Goal: Transaction & Acquisition: Purchase product/service

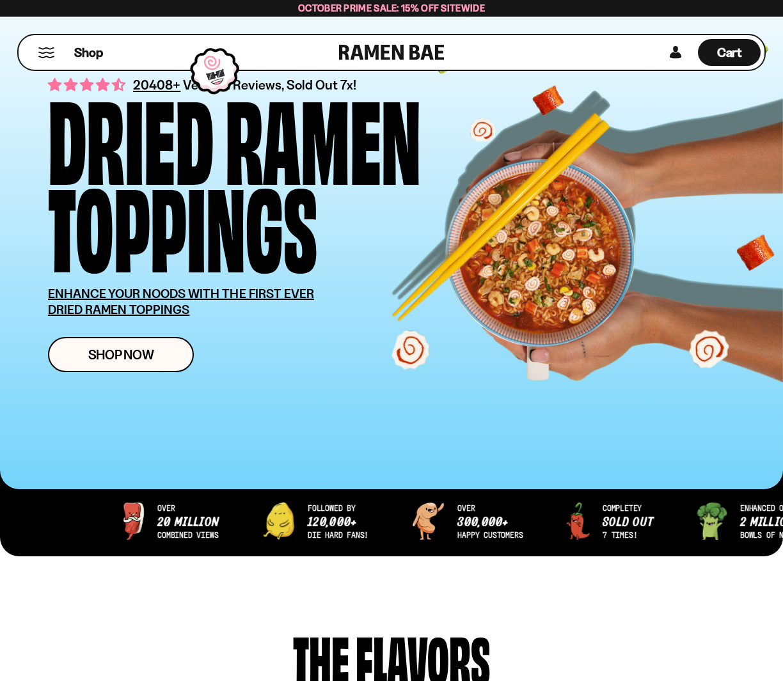
scroll to position [61, 0]
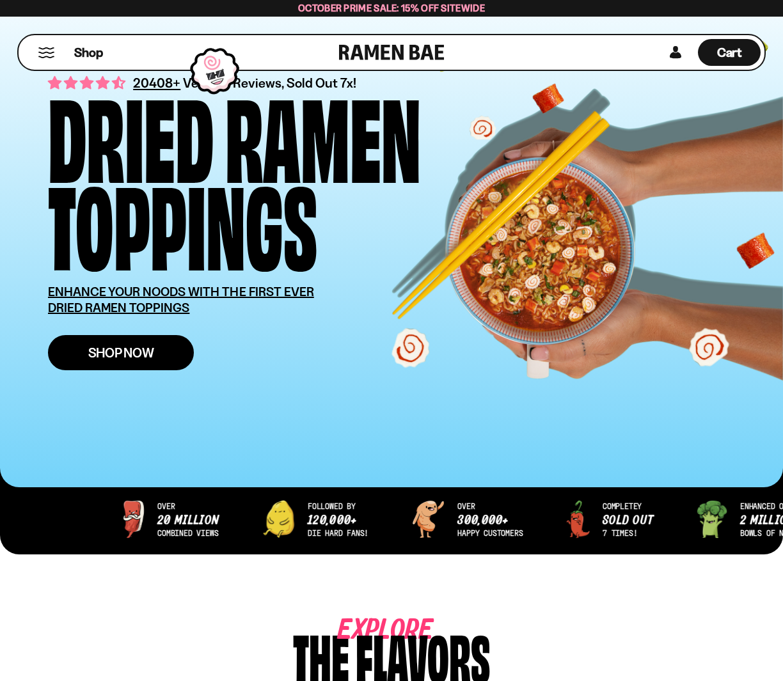
click at [134, 351] on span "Shop Now" at bounding box center [121, 352] width 66 height 13
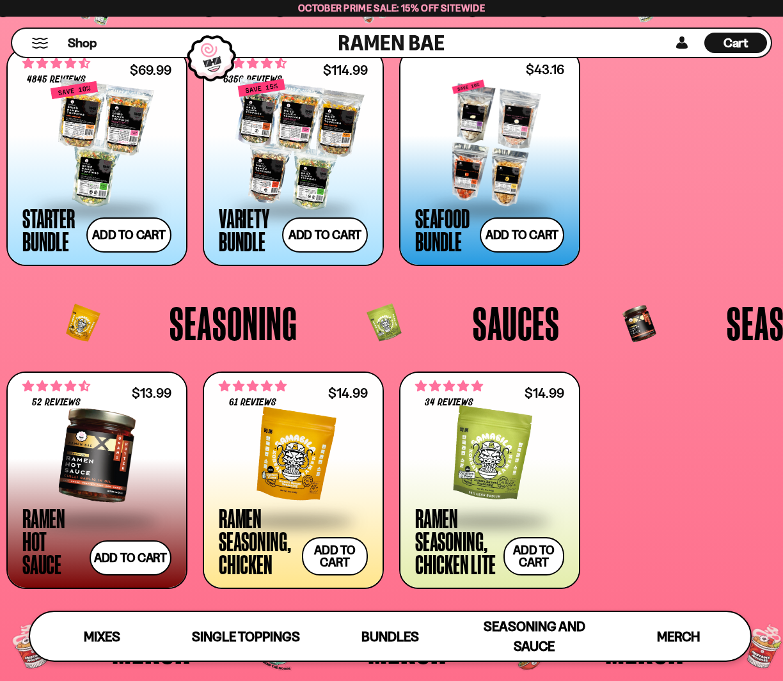
scroll to position [2305, 0]
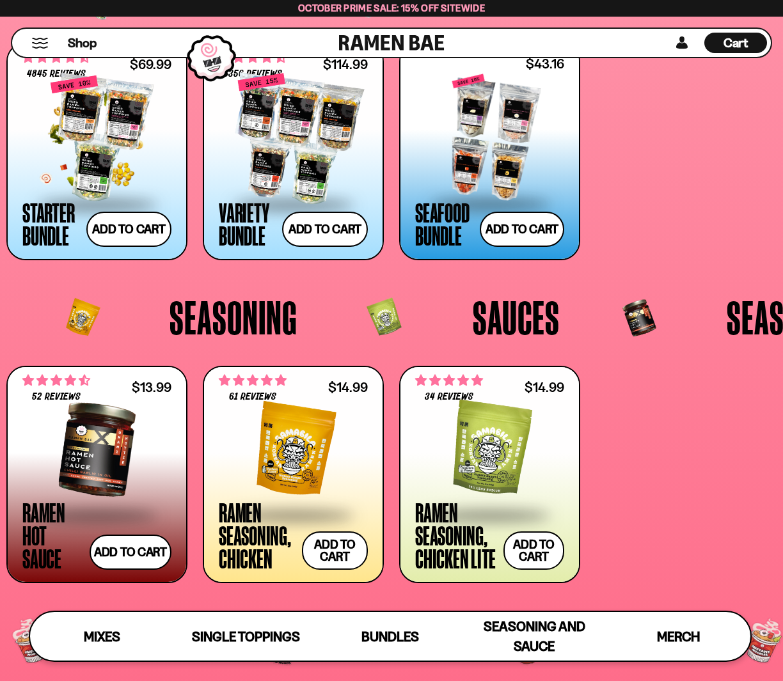
click at [88, 127] on div at bounding box center [96, 139] width 149 height 128
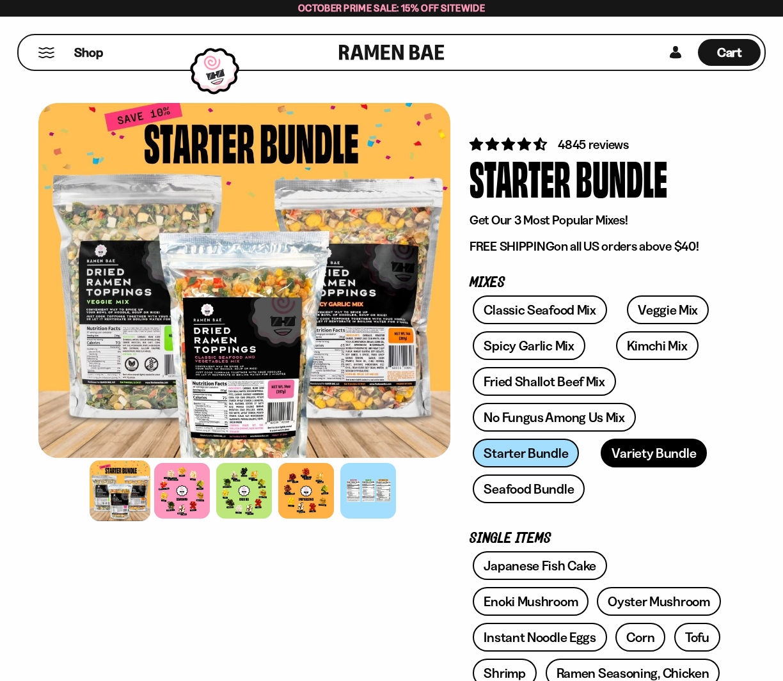
click at [624, 458] on link "Variety Bundle" at bounding box center [653, 453] width 106 height 29
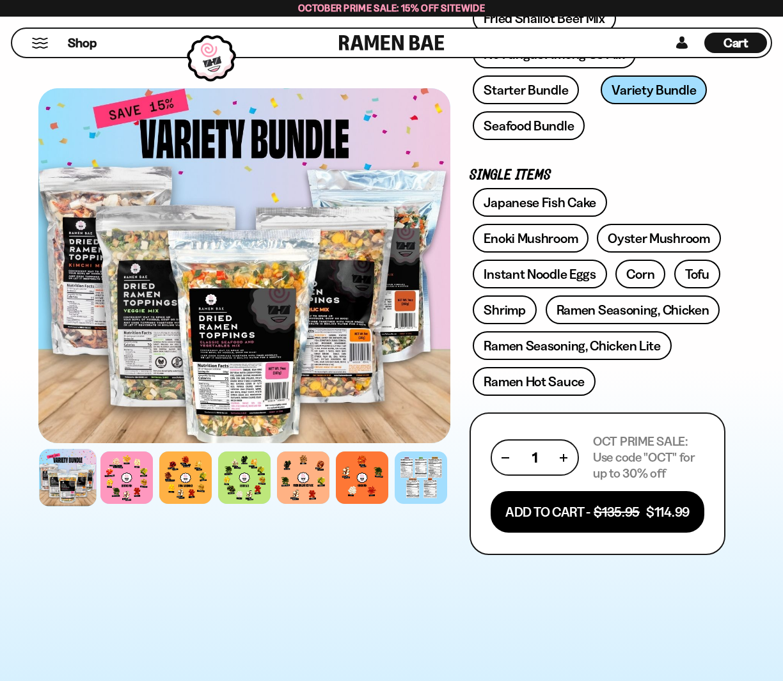
scroll to position [363, 0]
click at [122, 482] on div at bounding box center [126, 477] width 57 height 57
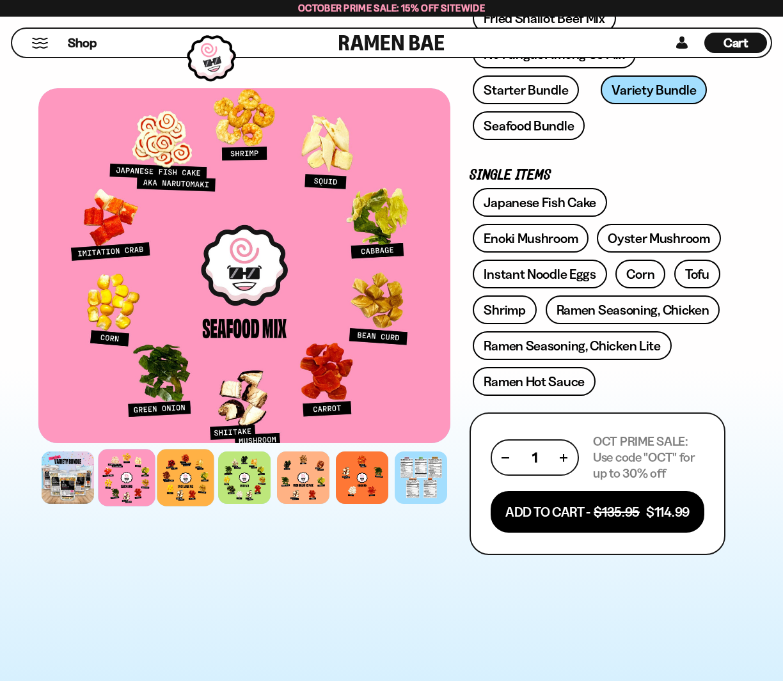
click at [174, 482] on div at bounding box center [185, 477] width 57 height 57
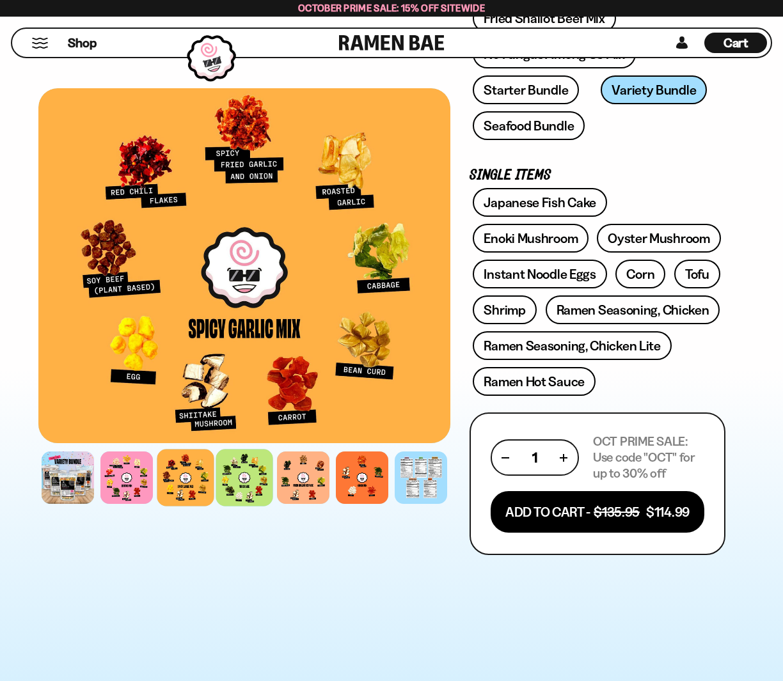
click at [240, 484] on div at bounding box center [244, 477] width 57 height 57
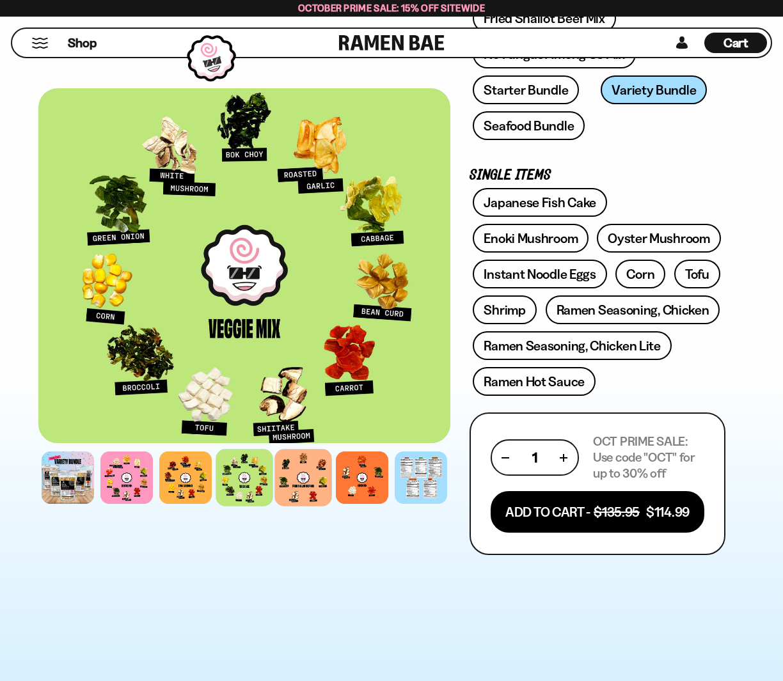
click at [316, 484] on div at bounding box center [302, 477] width 57 height 57
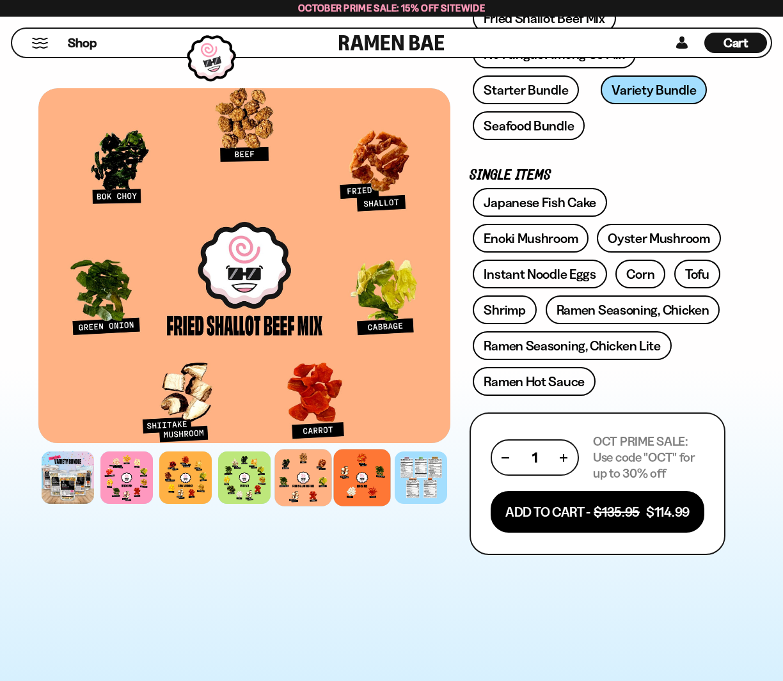
click at [363, 484] on div at bounding box center [361, 477] width 57 height 57
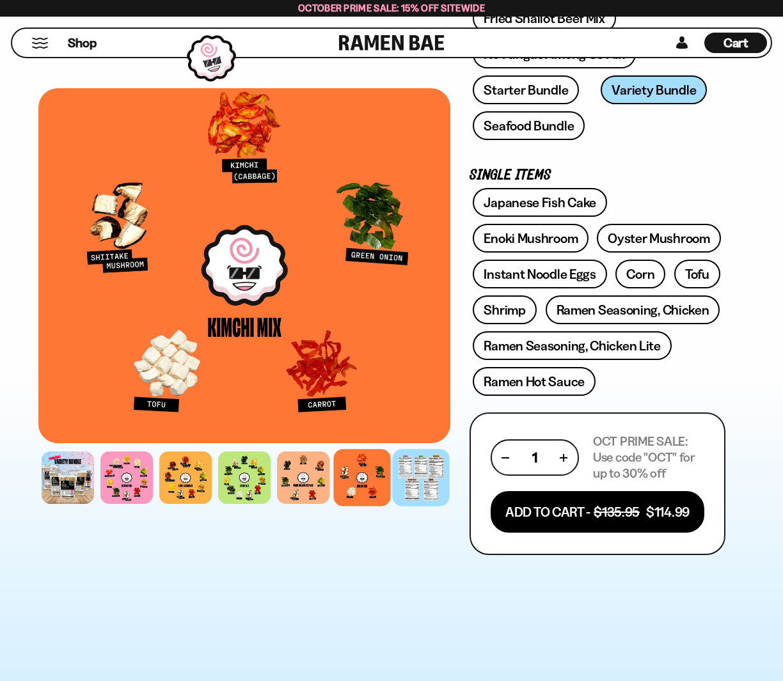
click at [436, 479] on div at bounding box center [420, 477] width 57 height 57
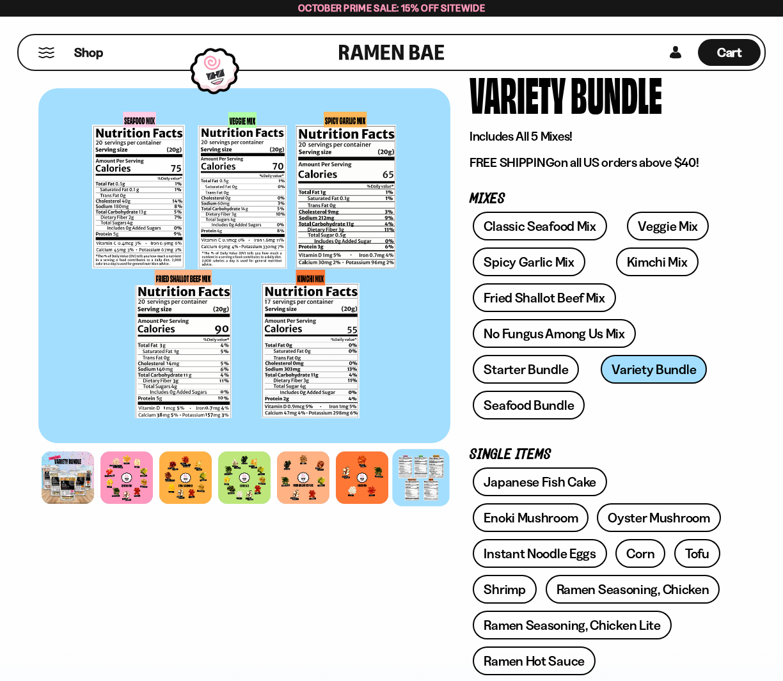
scroll to position [90, 0]
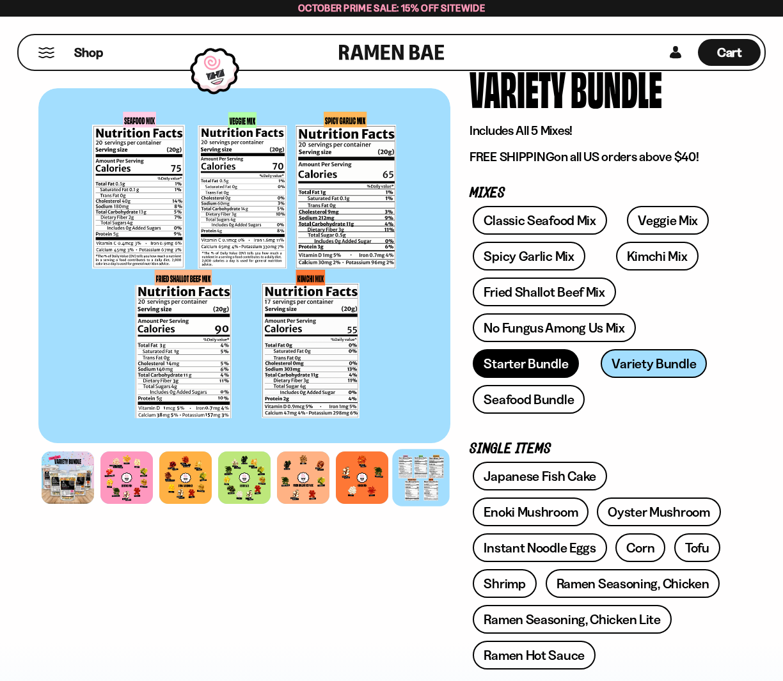
click at [505, 364] on link "Starter Bundle" at bounding box center [526, 363] width 106 height 29
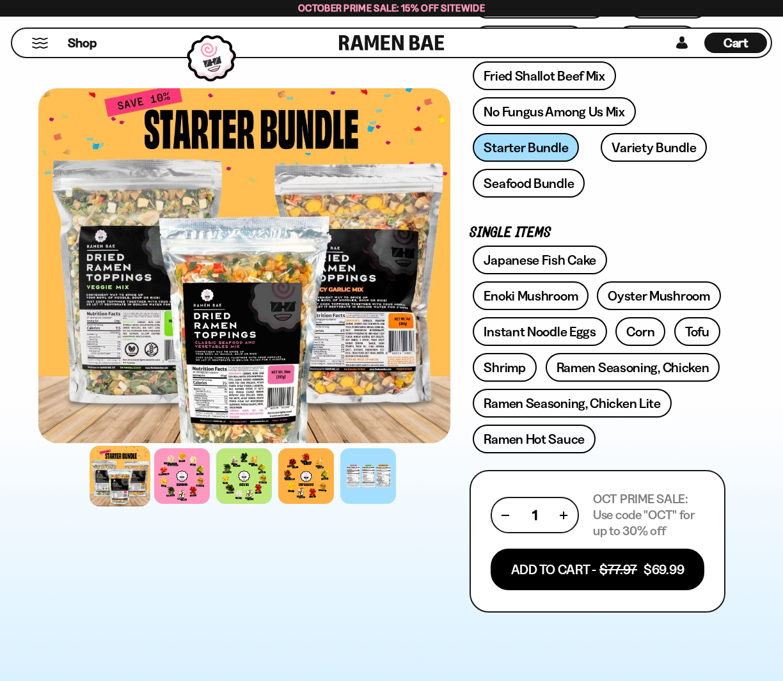
scroll to position [313, 0]
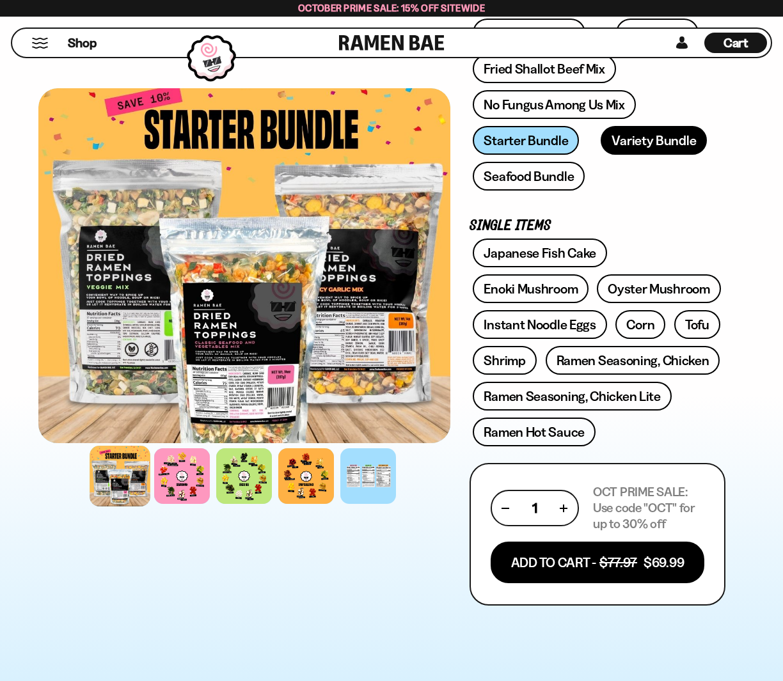
click at [628, 138] on link "Variety Bundle" at bounding box center [653, 140] width 106 height 29
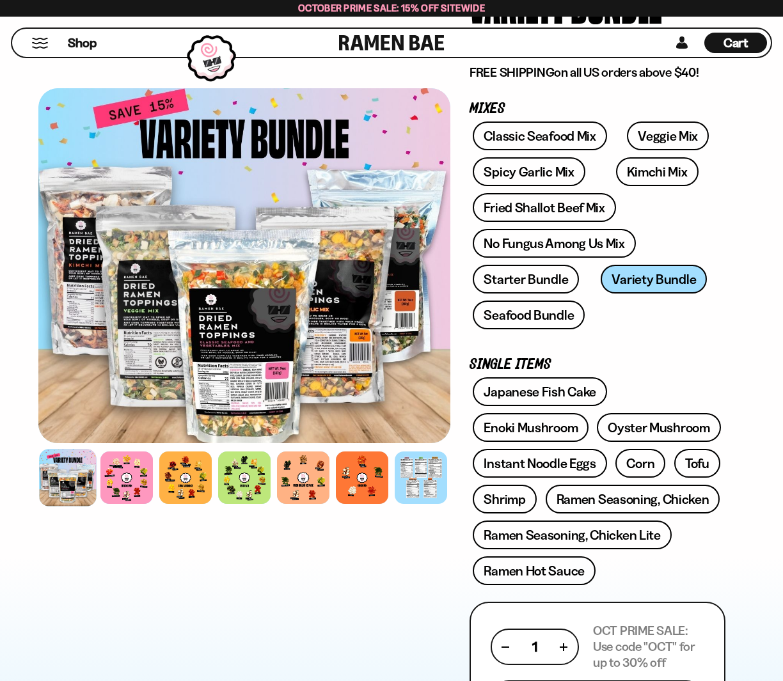
scroll to position [170, 0]
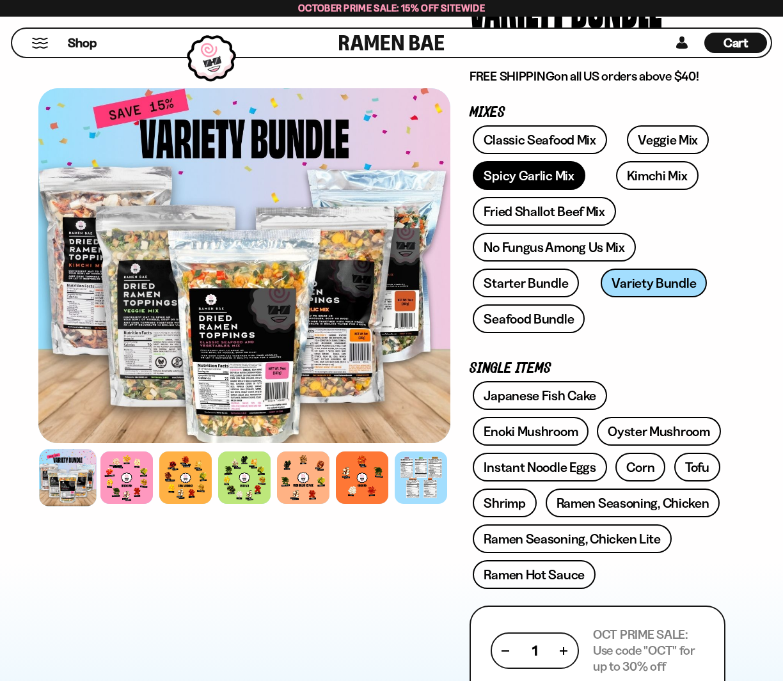
click at [536, 174] on link "Spicy Garlic Mix" at bounding box center [529, 175] width 112 height 29
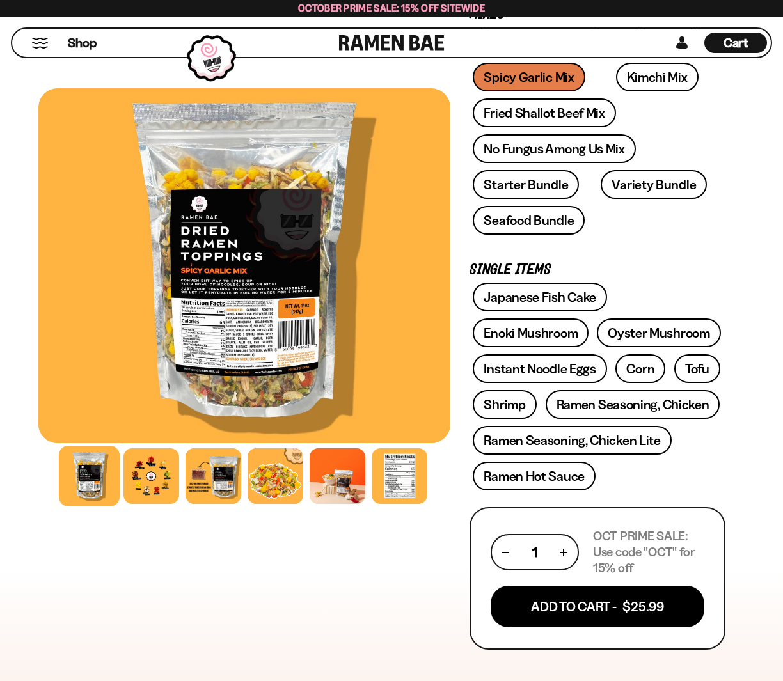
scroll to position [266, 0]
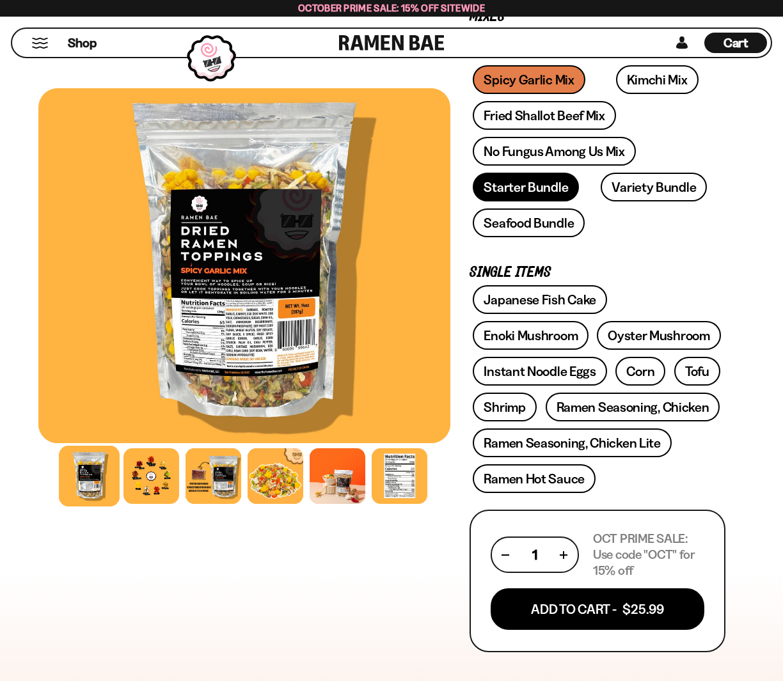
click at [527, 185] on link "Starter Bundle" at bounding box center [526, 187] width 106 height 29
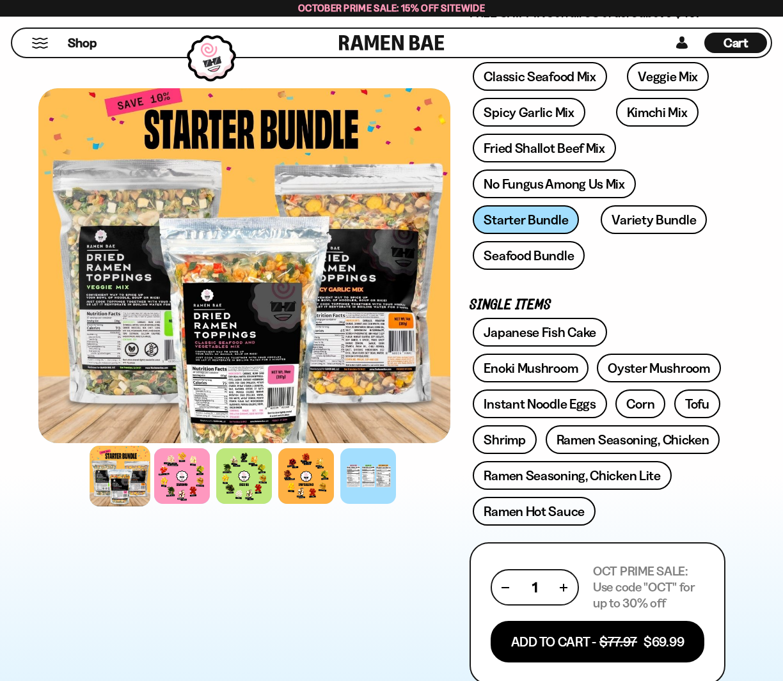
scroll to position [233, 0]
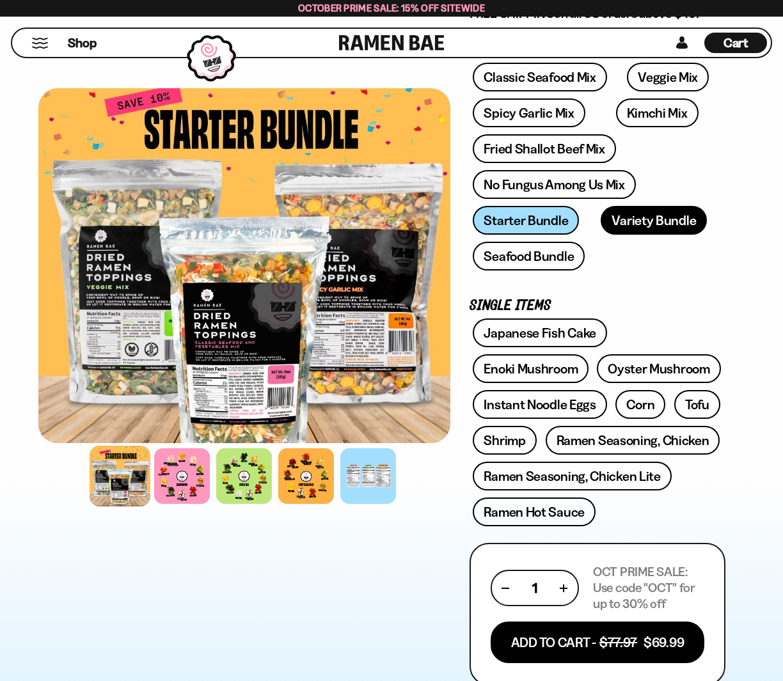
click at [623, 224] on link "Variety Bundle" at bounding box center [653, 220] width 106 height 29
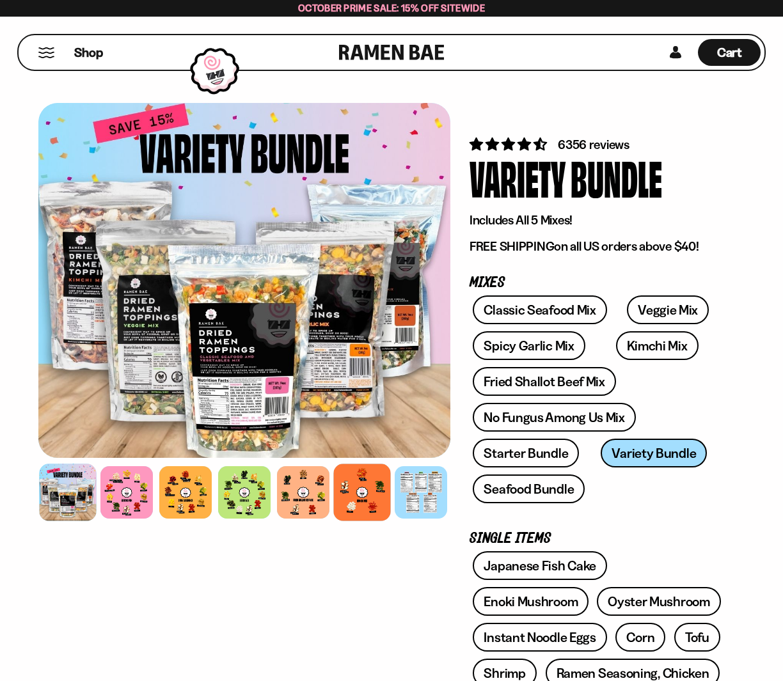
click at [366, 512] on div at bounding box center [361, 492] width 57 height 57
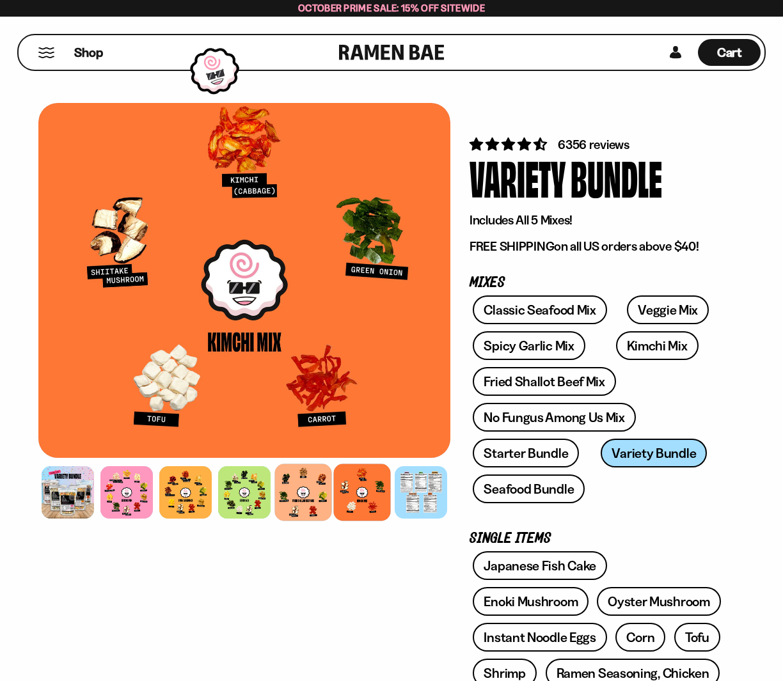
drag, startPoint x: 310, startPoint y: 496, endPoint x: 281, endPoint y: 494, distance: 28.3
click at [310, 496] on div at bounding box center [302, 492] width 57 height 57
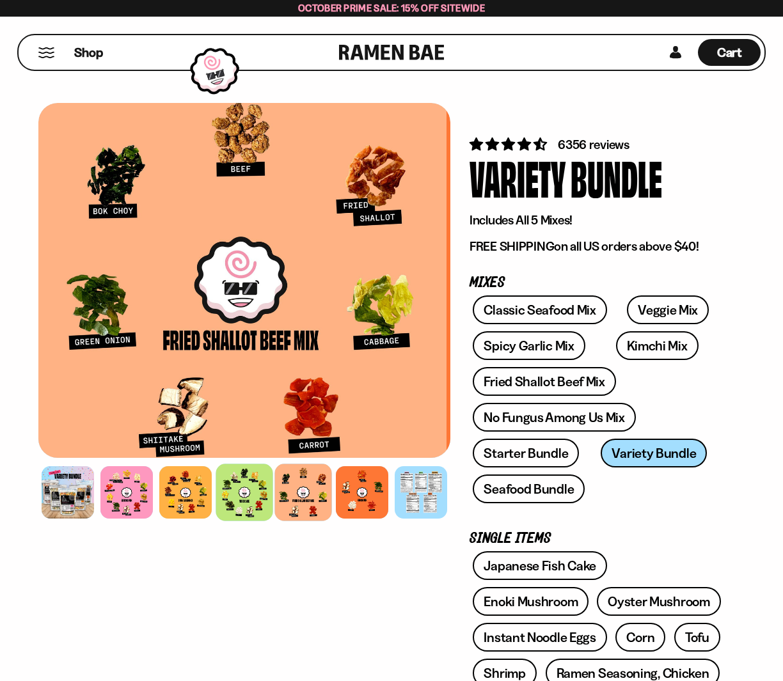
click at [244, 490] on div at bounding box center [244, 492] width 57 height 57
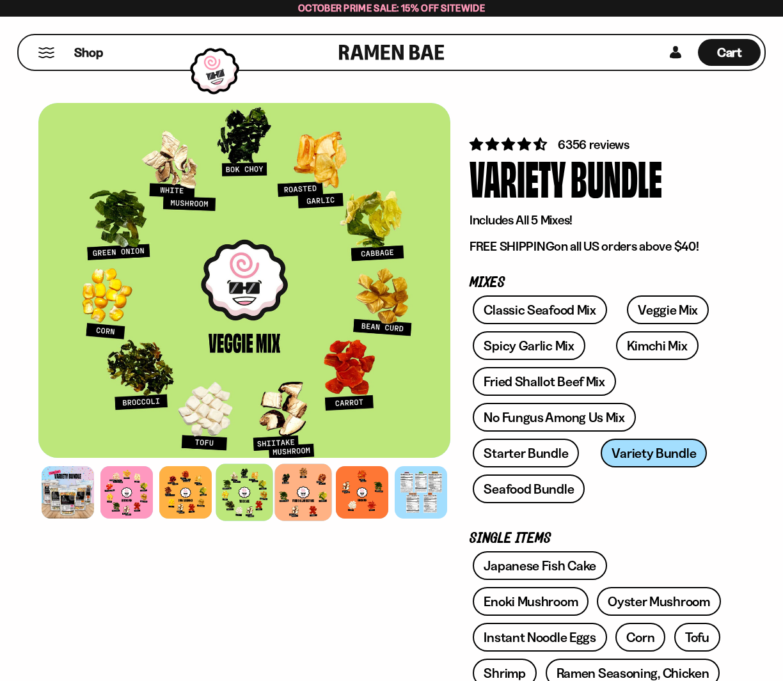
click at [304, 493] on div at bounding box center [302, 492] width 57 height 57
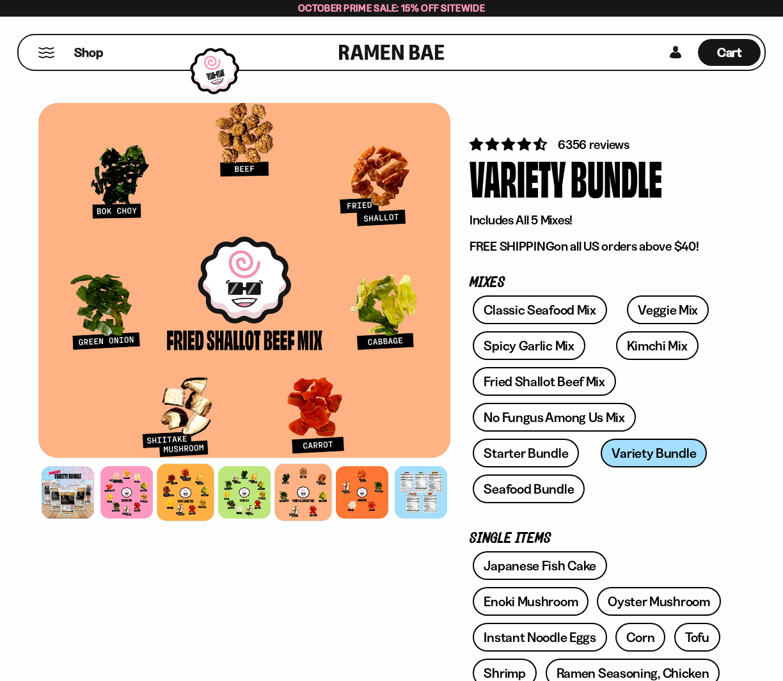
click at [185, 484] on div at bounding box center [185, 492] width 57 height 57
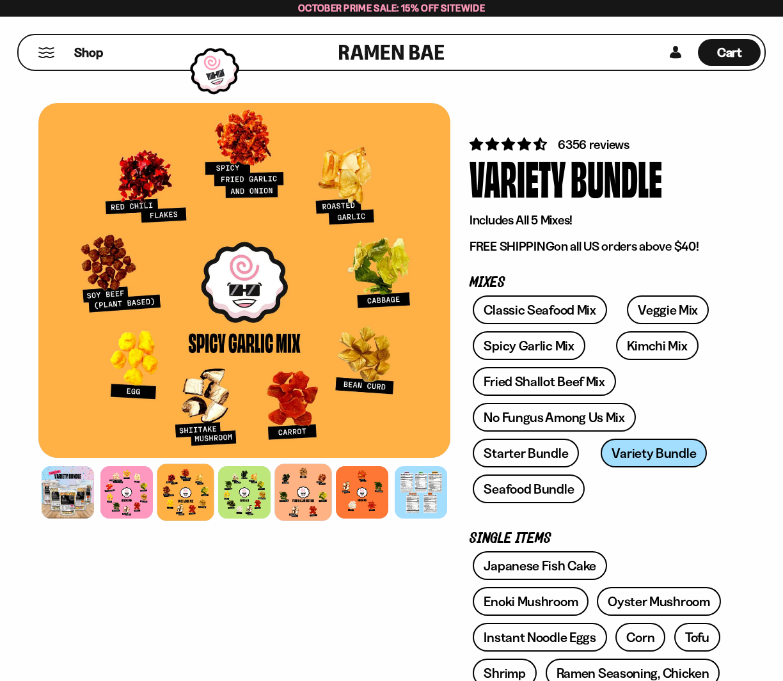
click at [306, 486] on div at bounding box center [302, 492] width 57 height 57
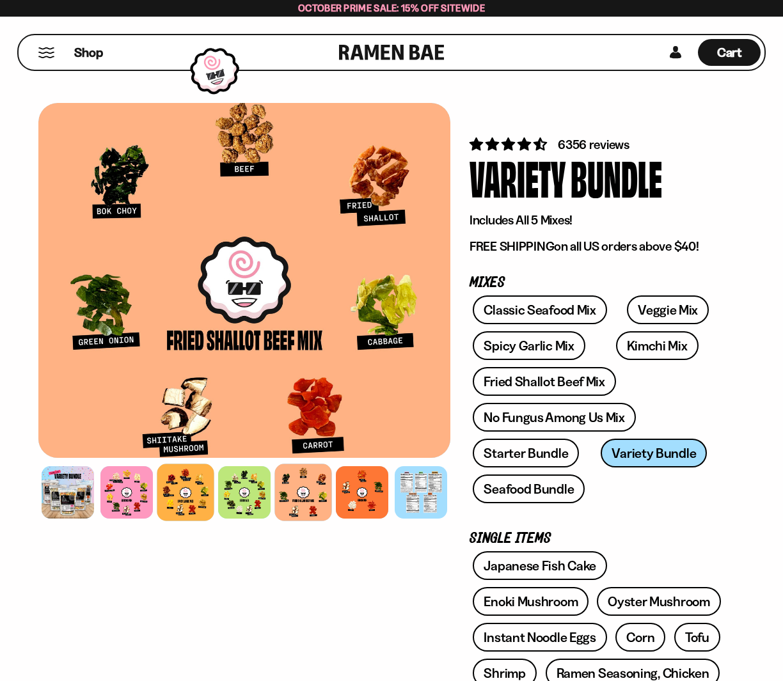
click at [180, 481] on div at bounding box center [185, 492] width 57 height 57
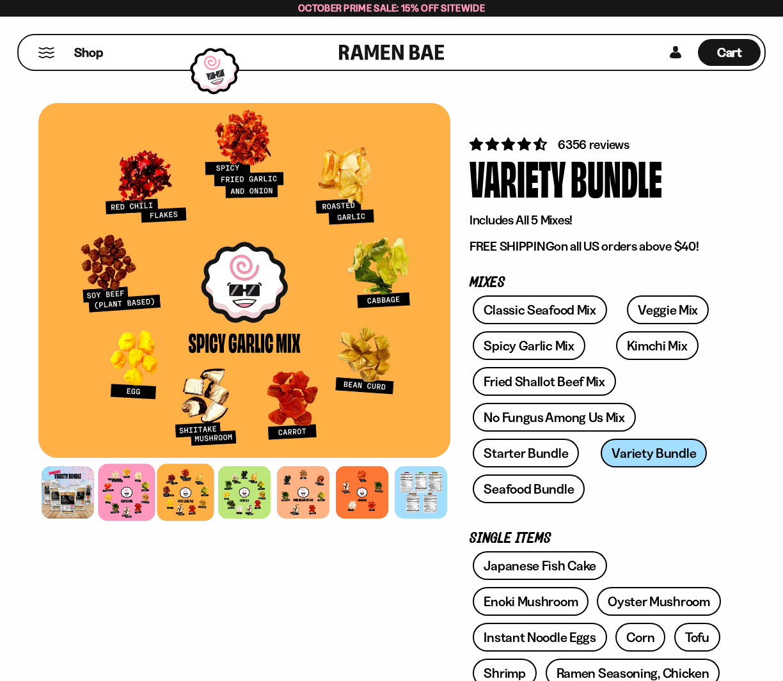
click at [122, 483] on div at bounding box center [126, 492] width 57 height 57
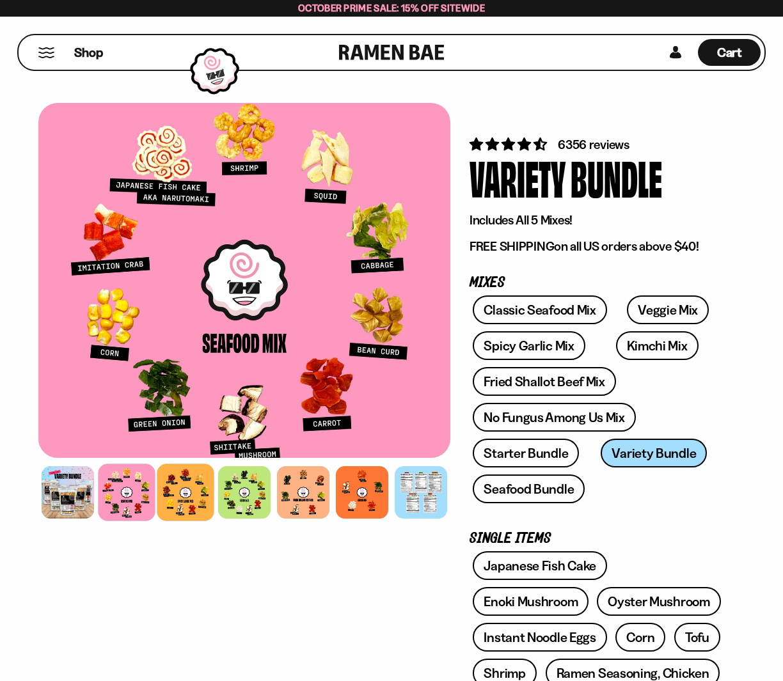
click at [187, 489] on div at bounding box center [185, 492] width 57 height 57
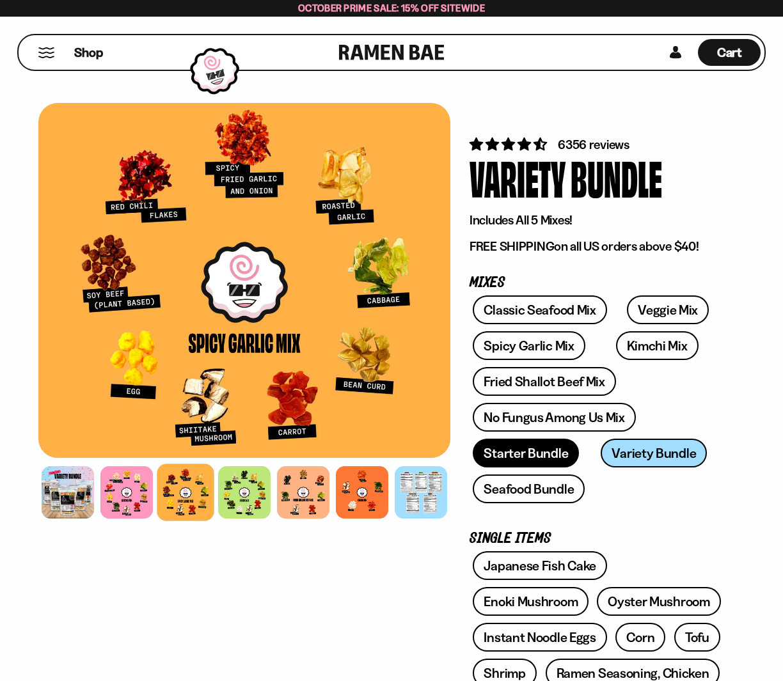
click at [527, 450] on link "Starter Bundle" at bounding box center [526, 453] width 106 height 29
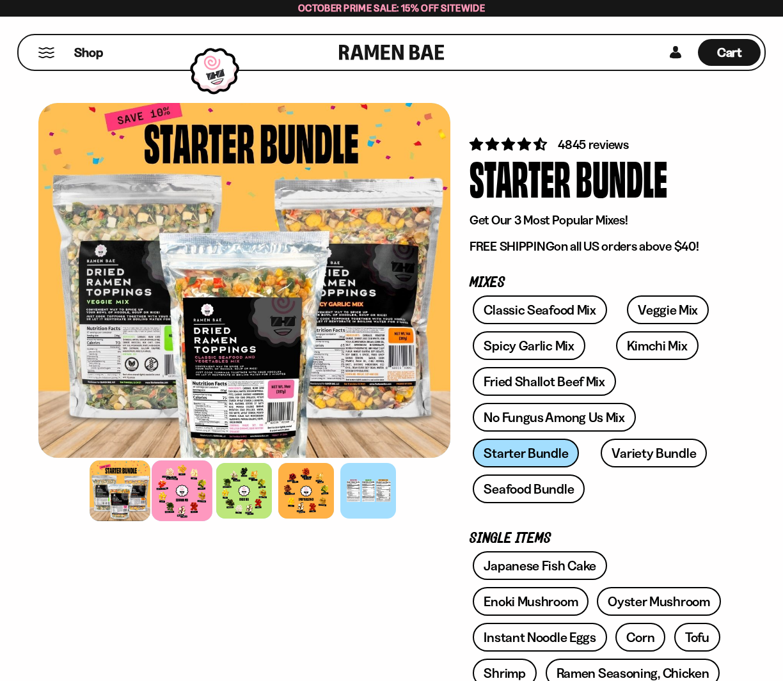
click at [175, 487] on div at bounding box center [182, 490] width 61 height 61
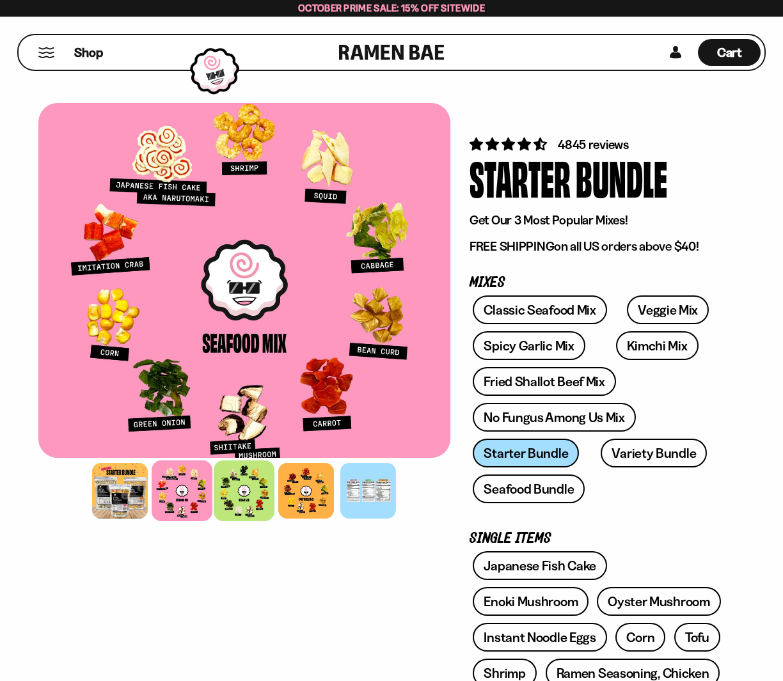
click at [242, 492] on div at bounding box center [244, 490] width 61 height 61
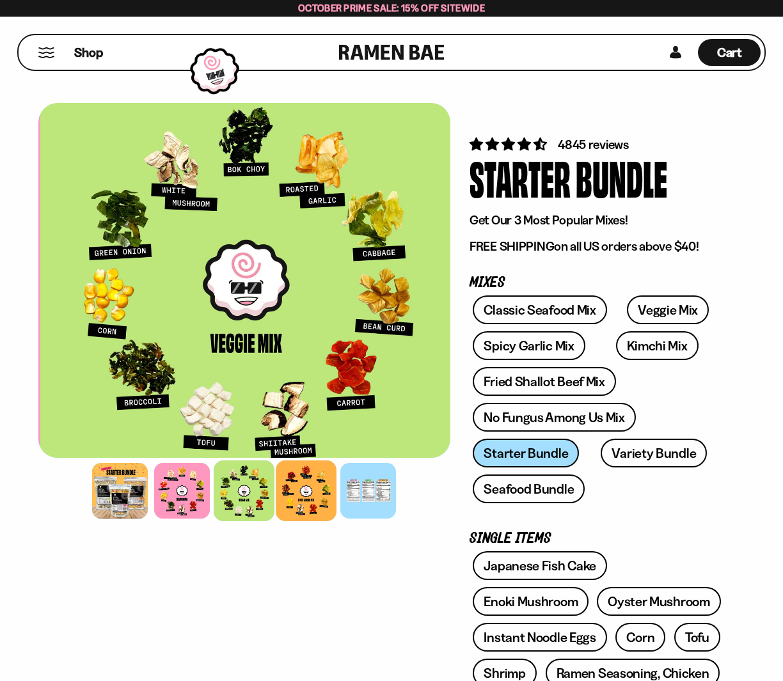
click at [301, 500] on div at bounding box center [306, 490] width 61 height 61
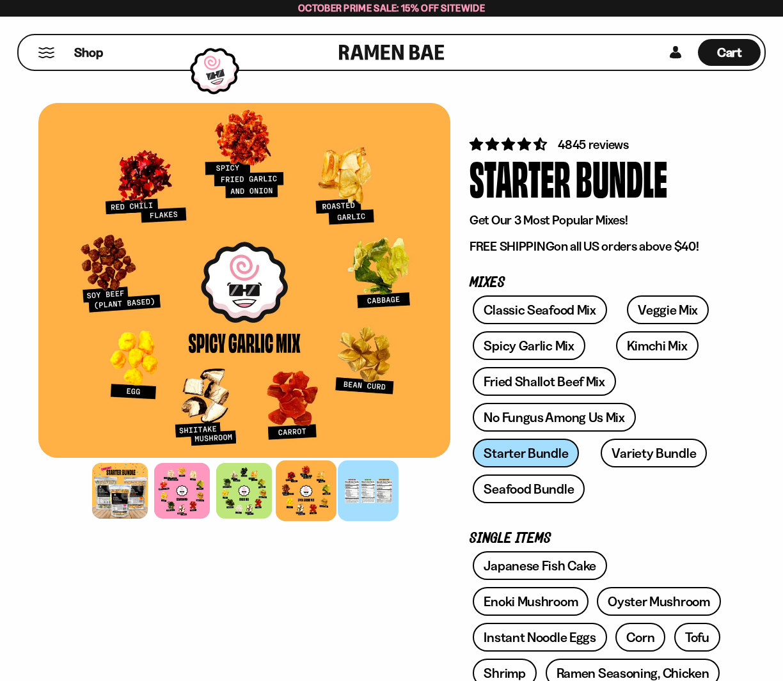
click at [362, 498] on div at bounding box center [368, 490] width 61 height 61
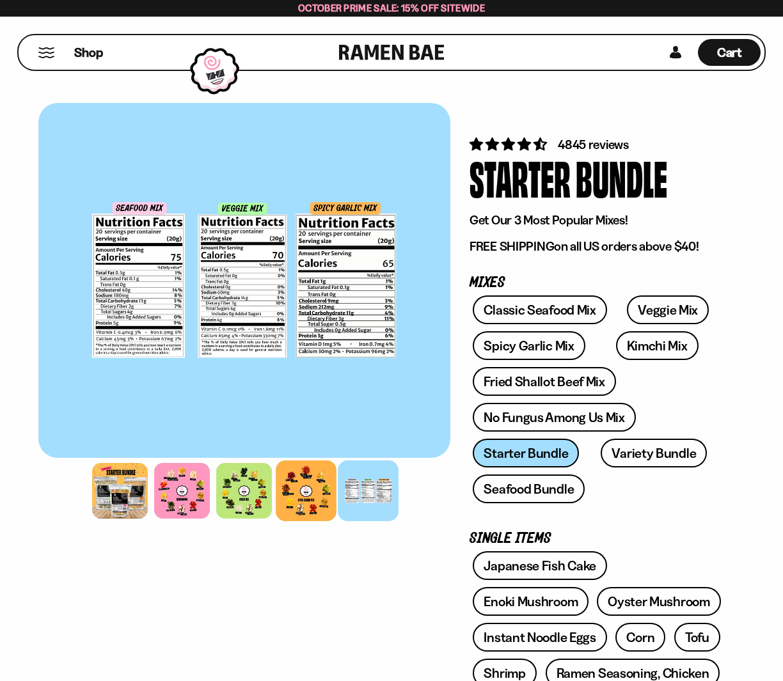
click at [302, 489] on div at bounding box center [306, 490] width 61 height 61
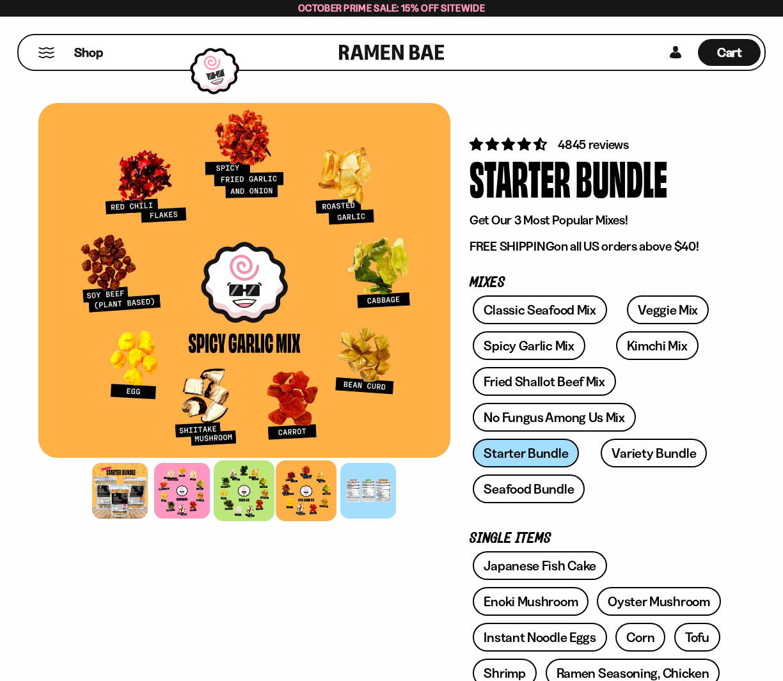
click at [253, 493] on div at bounding box center [244, 490] width 61 height 61
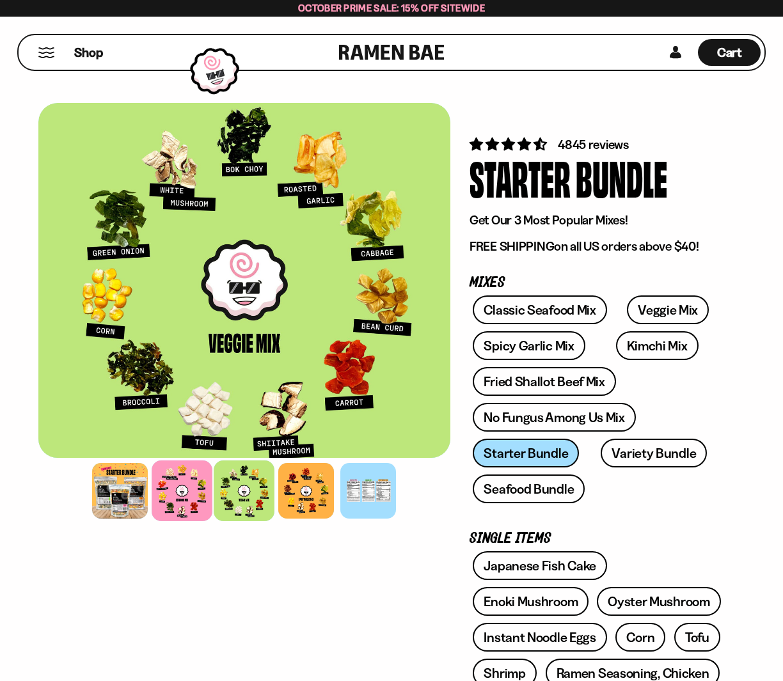
click at [191, 490] on div at bounding box center [182, 490] width 61 height 61
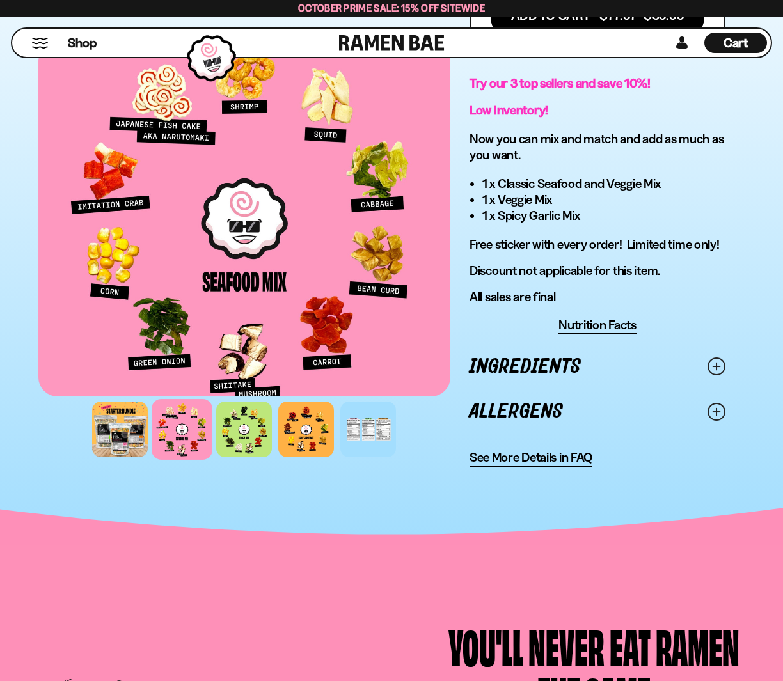
scroll to position [798, 0]
